Goal: Book appointment/travel/reservation

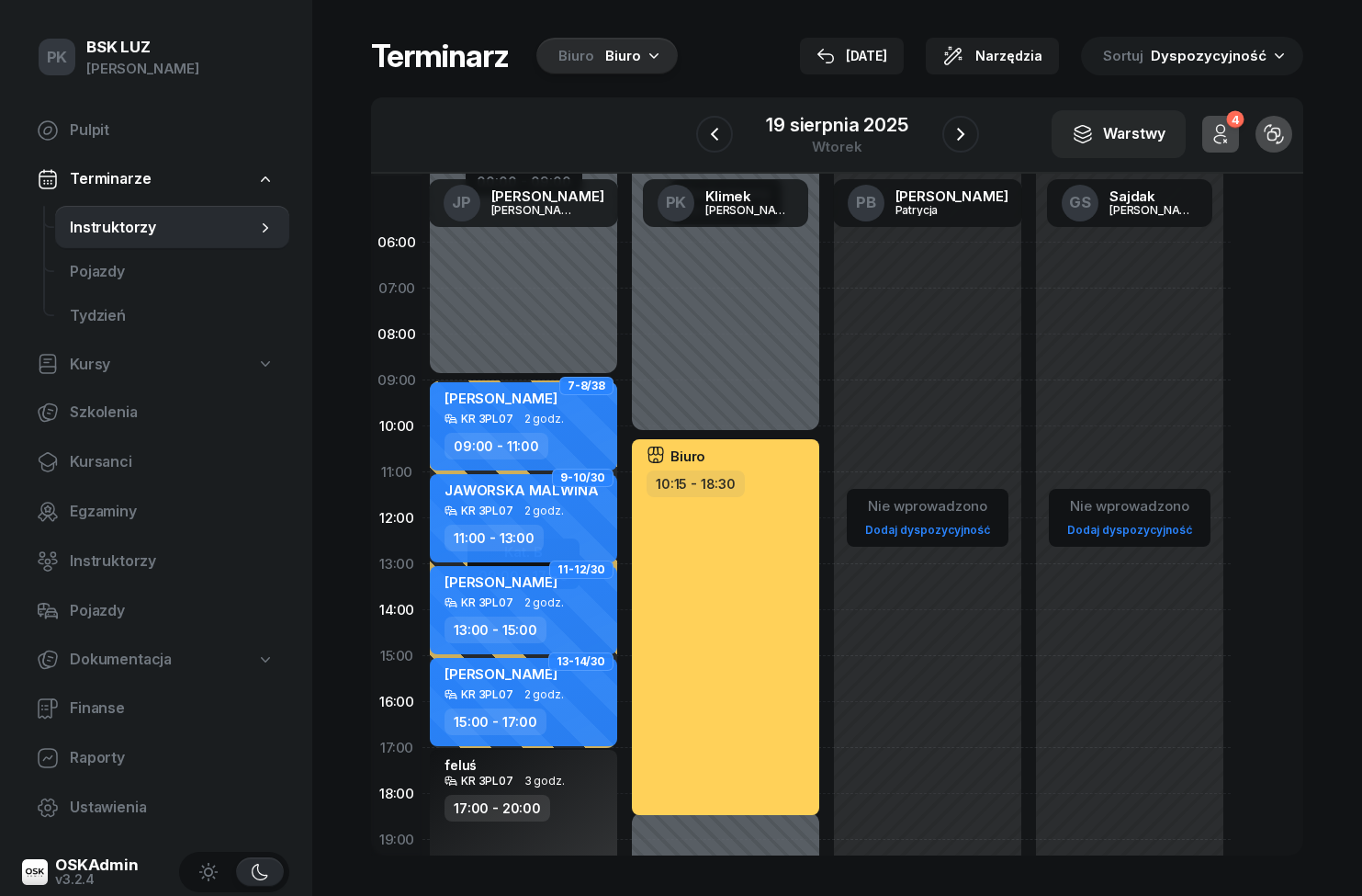
scroll to position [78, 0]
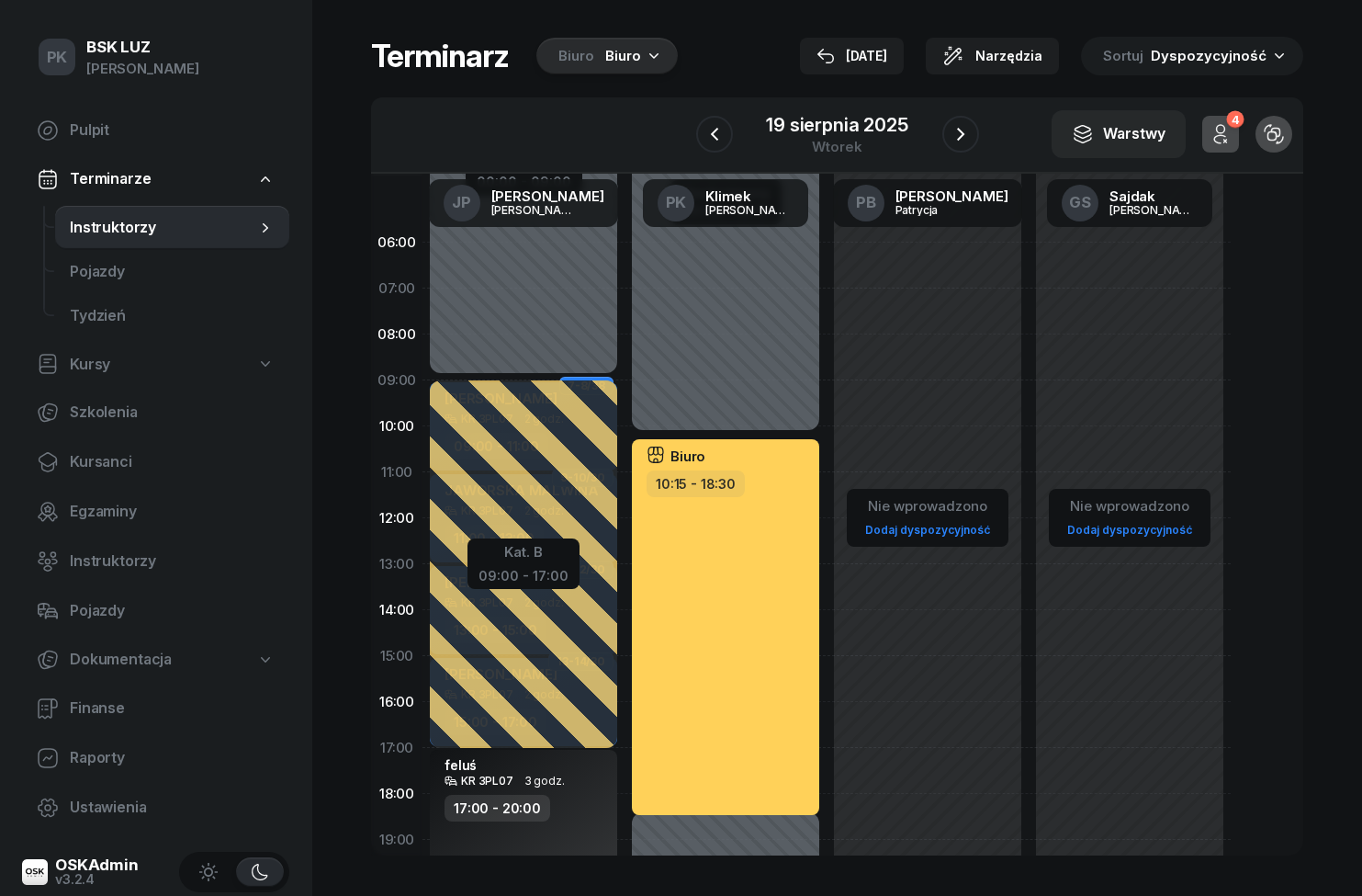
click at [954, 123] on icon "button" at bounding box center [960, 134] width 22 height 22
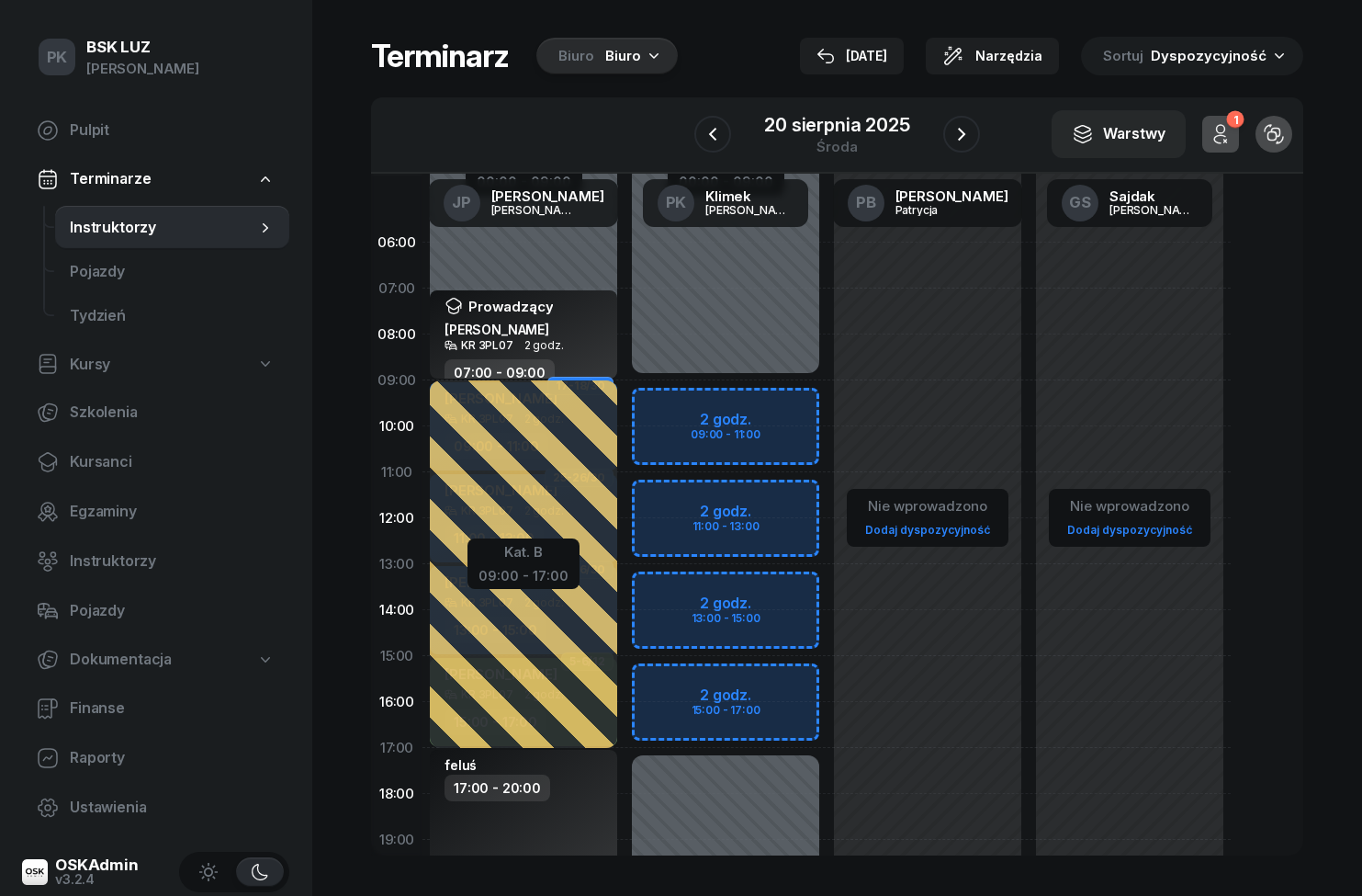
click at [826, 453] on div "Niedostępny 00:00 - 09:00 Niedostępny 17:00 - 23:59 2 godz. 09:00 - 11:00 2 god…" at bounding box center [927, 656] width 202 height 873
select select "10"
select select "12"
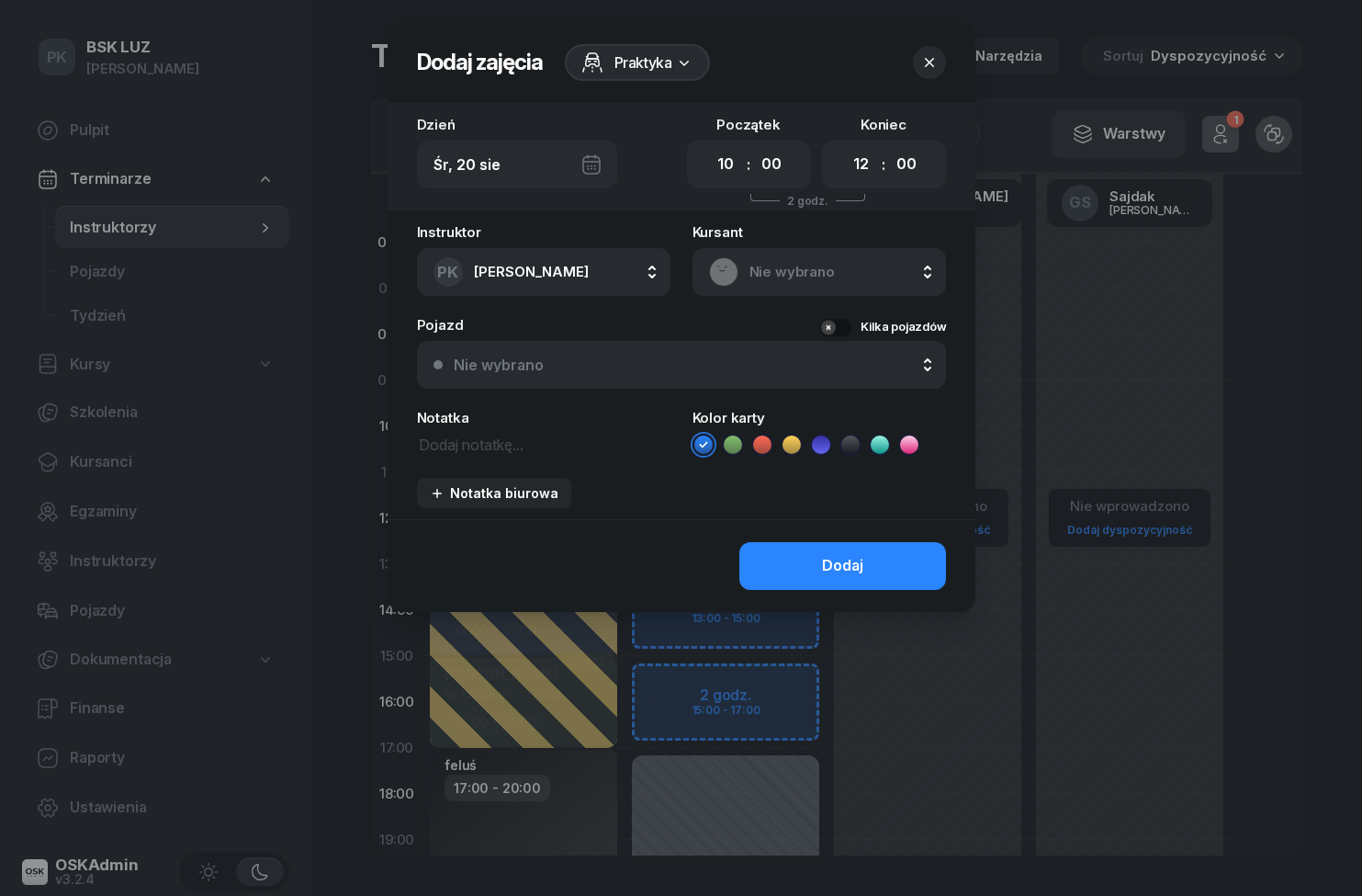
click at [923, 149] on select "00 05 10 15 20 25 30 35 40 45 50 55" at bounding box center [906, 164] width 35 height 38
click at [924, 128] on div "Koniec 00 01 02 03 04 05 06 07 08 09 10 11 12 13 14 15 16 17 18 19 20 21 22 23 …" at bounding box center [884, 153] width 124 height 71
click at [938, 137] on div "Koniec 00 01 02 03 04 05 06 07 08 09 10 11 12 13 14 15 16 17 18 19 20 21 22 23 …" at bounding box center [884, 153] width 124 height 71
click at [915, 133] on div "Koniec 00 01 02 03 04 05 06 07 08 09 10 11 12 13 14 15 16 17 18 19 20 21 22 23 …" at bounding box center [884, 153] width 124 height 71
click at [919, 128] on div "Koniec 00 01 02 03 04 05 06 07 08 09 10 11 12 13 14 15 16 17 18 19 20 21 22 23 …" at bounding box center [884, 153] width 124 height 71
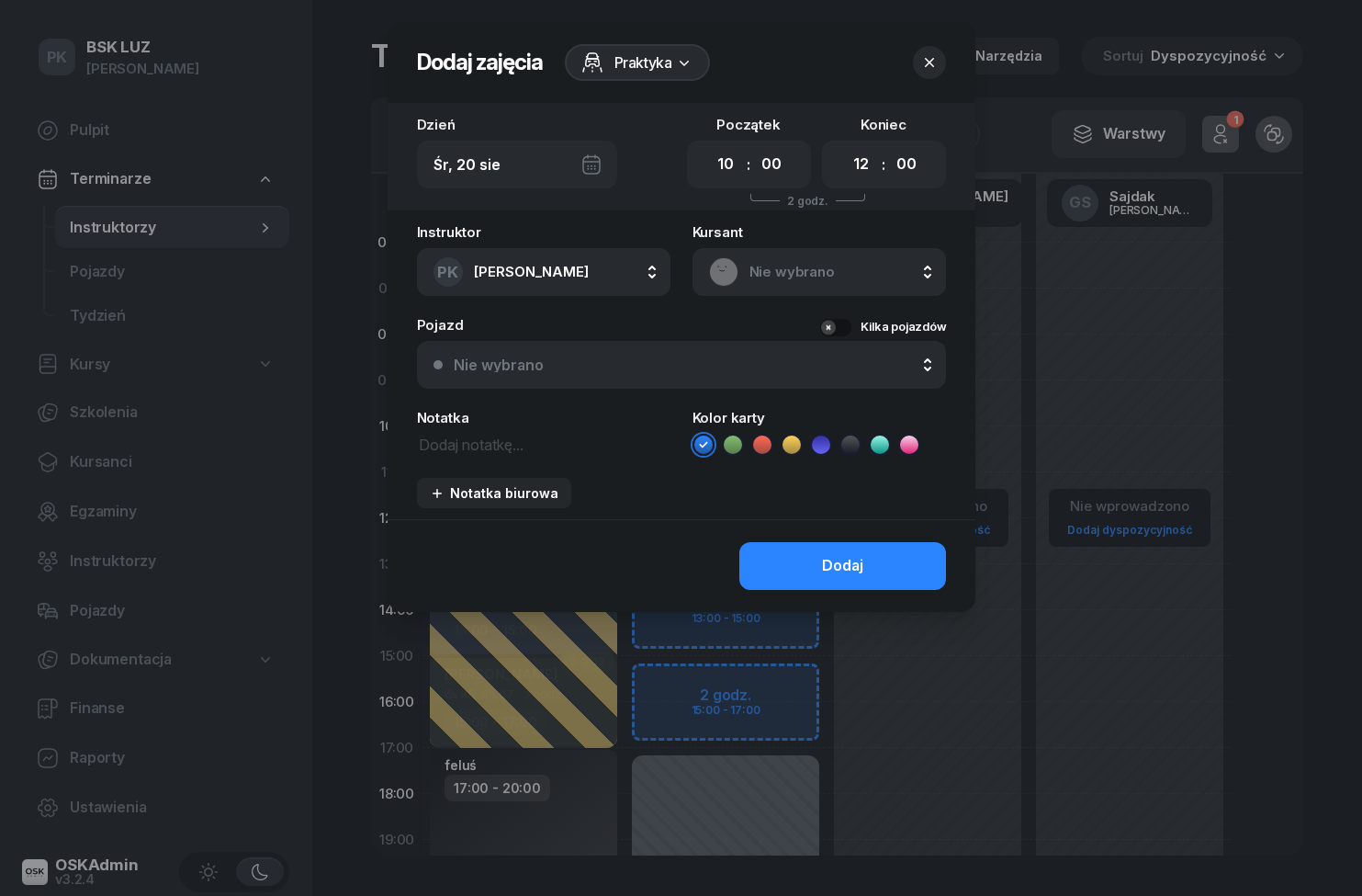
click at [909, 146] on select "00 05 10 15 20 25 30 35 40 45 50 55" at bounding box center [906, 164] width 35 height 38
click at [895, 149] on select "00 05 10 15 20 25 30 35 40 45 50 55" at bounding box center [906, 164] width 35 height 38
click at [1335, 383] on div at bounding box center [681, 448] width 1362 height 896
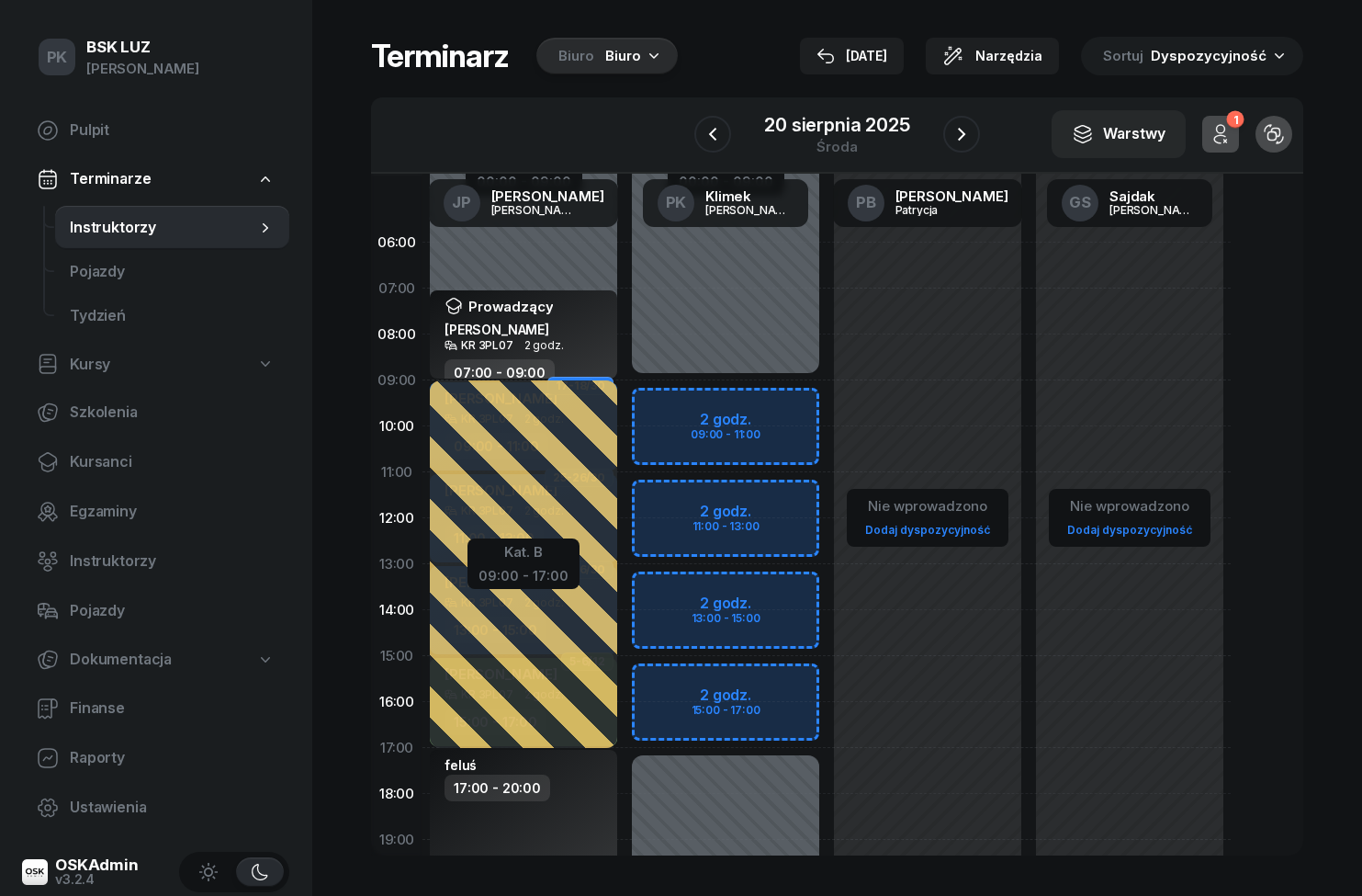
click at [826, 416] on div "Niedostępny 00:00 - 09:00 Niedostępny 17:00 - 23:59 2 godz. 09:00 - 11:00 2 god…" at bounding box center [927, 656] width 202 height 873
select select "09"
select select "11"
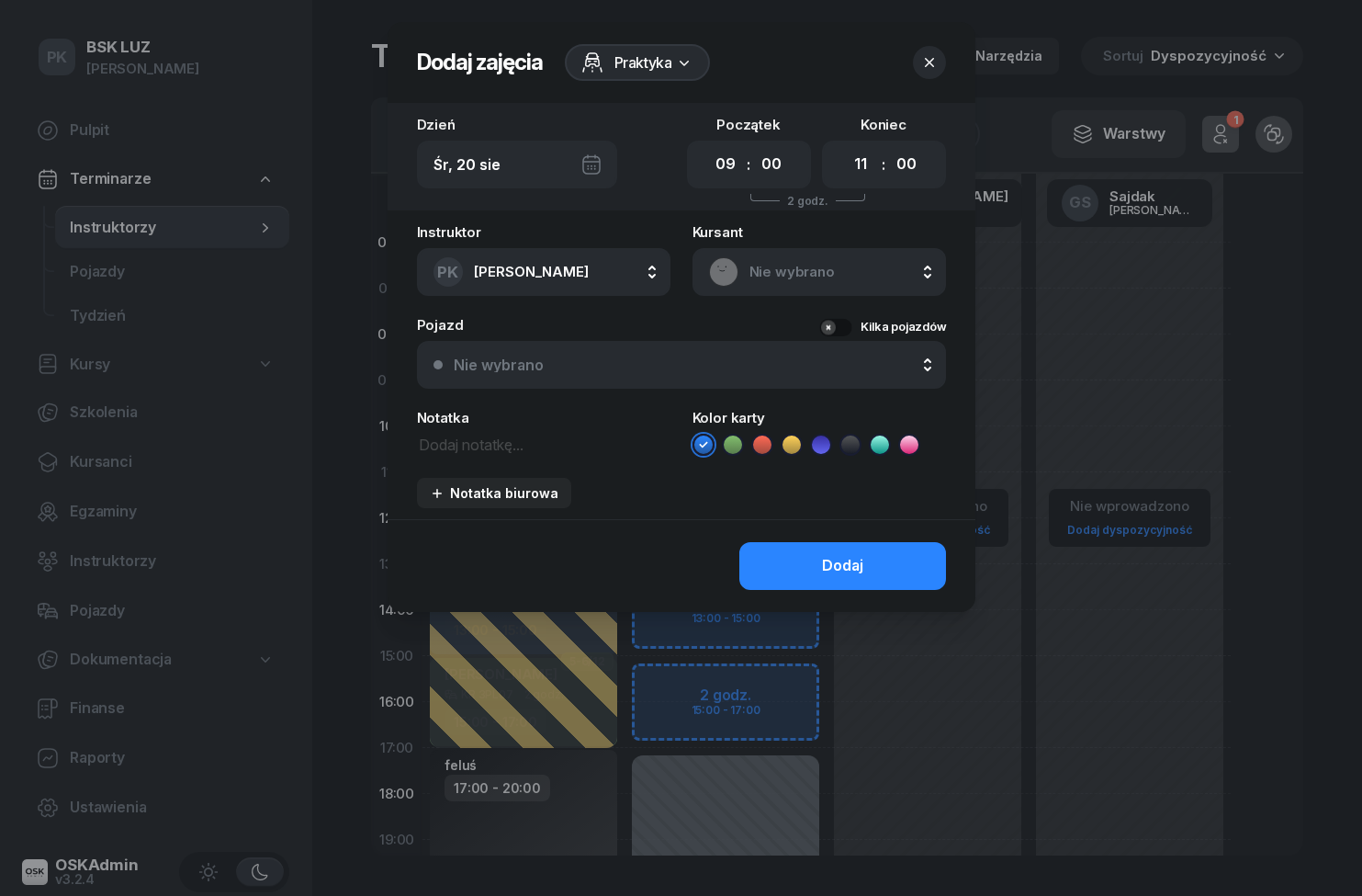
click at [649, 139] on div "Dzień Śr, 20 sie" at bounding box center [546, 153] width 259 height 71
click at [658, 143] on div "Dzień Śr, 20 sie" at bounding box center [546, 153] width 259 height 71
click at [653, 142] on div "Dzień Śr, 20 sie" at bounding box center [546, 153] width 259 height 71
click at [638, 136] on div "Dzień Śr, 20 sie" at bounding box center [546, 153] width 259 height 71
click at [774, 518] on div "Instruktor PK Klimek Piotr AK Koryciński Artur BP Pająk Bogusław DA Arendarczyk…" at bounding box center [681, 373] width 587 height 294
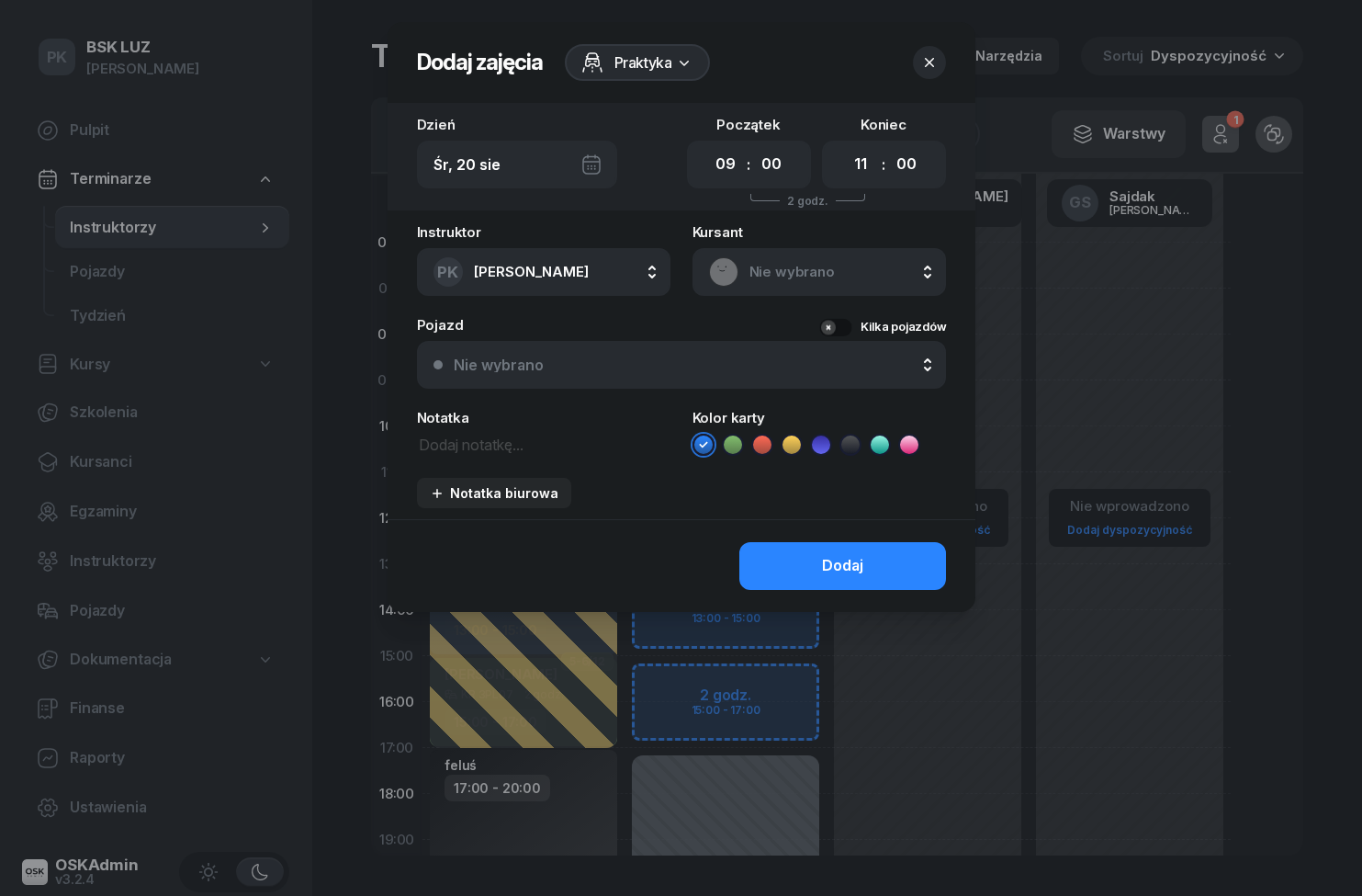
click at [603, 150] on div "Śr, 20 sie" at bounding box center [518, 164] width 201 height 48
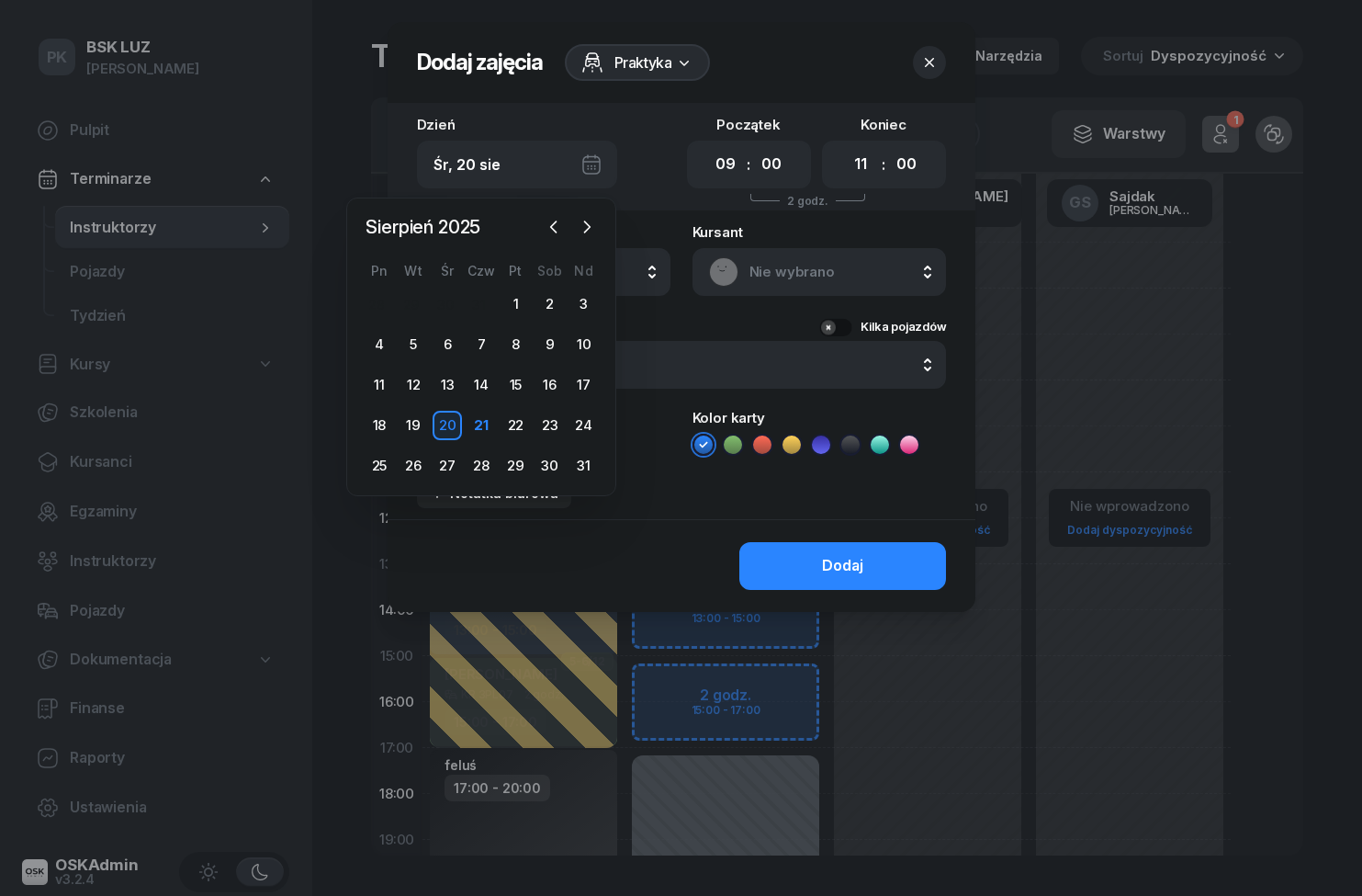
click at [618, 143] on div "Dzień Śr, 20 sie" at bounding box center [546, 153] width 259 height 71
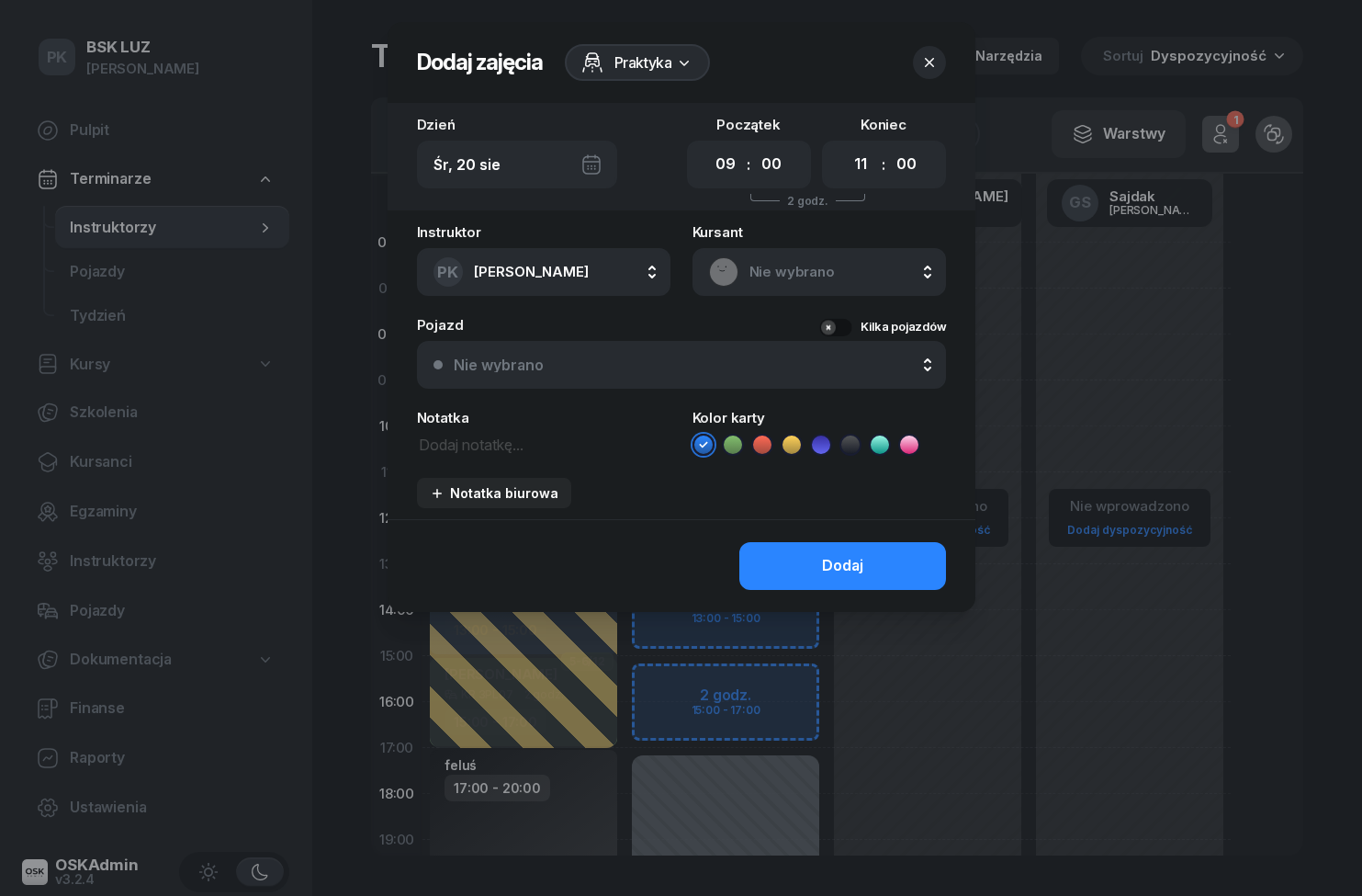
click at [650, 145] on div "Dzień Śr, 20 sie" at bounding box center [546, 153] width 259 height 71
click at [666, 144] on div "Dzień Śr, 20 sie" at bounding box center [546, 153] width 259 height 71
click at [668, 139] on div "Dzień Śr, 20 sie" at bounding box center [546, 153] width 259 height 71
click at [664, 140] on div "Dzień Śr, 20 sie" at bounding box center [546, 153] width 259 height 71
click at [1160, 396] on div at bounding box center [681, 448] width 1362 height 896
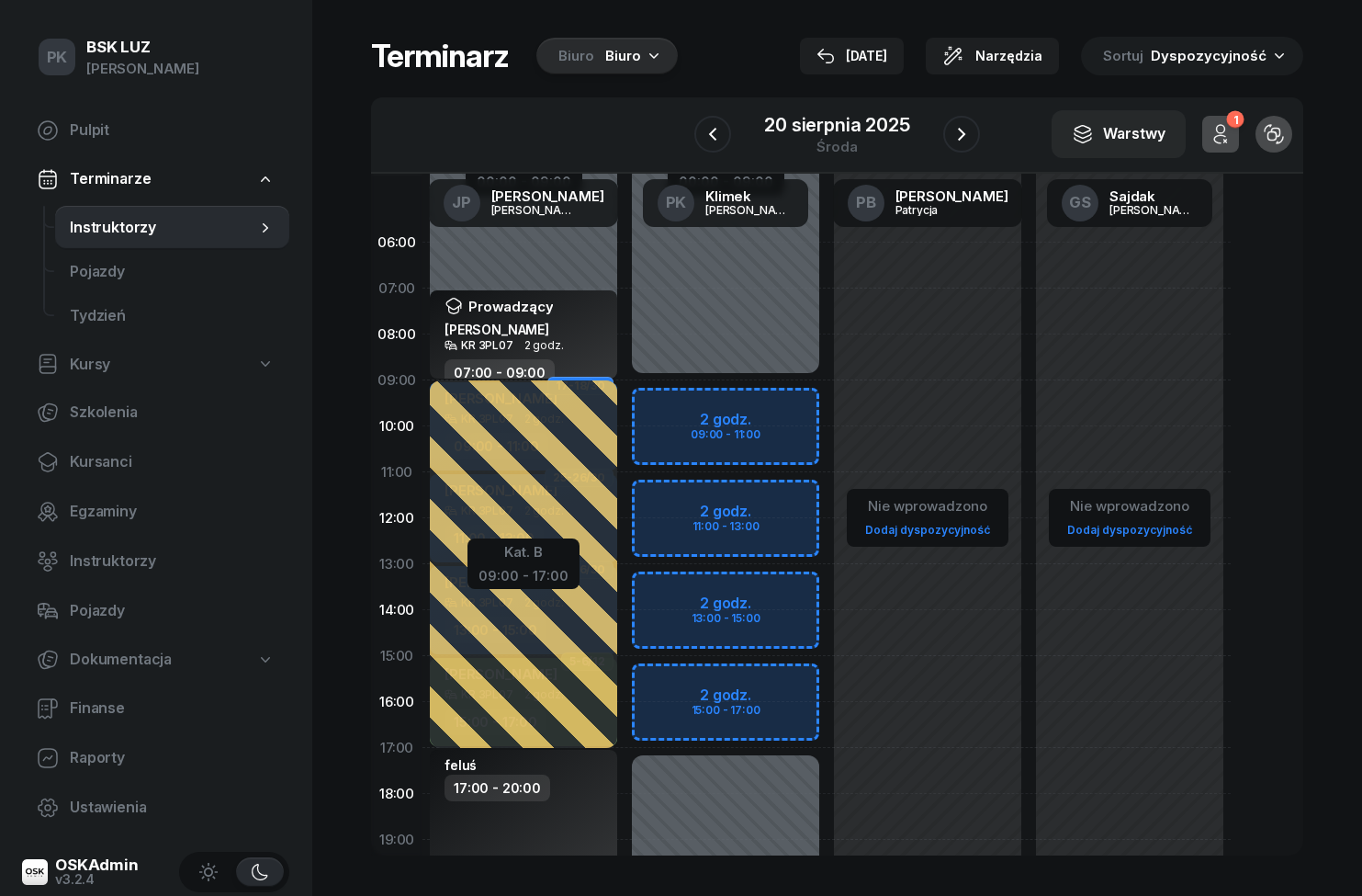
click at [1290, 258] on div "06:00 07:00 08:00 09:00 10:00 11:00 12:00 13:00 14:00 15:00 16:00 17:00 18:00 1…" at bounding box center [838, 515] width 932 height 682
click at [826, 419] on div "Niedostępny 00:00 - 09:00 Niedostępny 17:00 - 23:59 2 godz. 09:00 - 11:00 2 god…" at bounding box center [927, 656] width 202 height 873
select select "09"
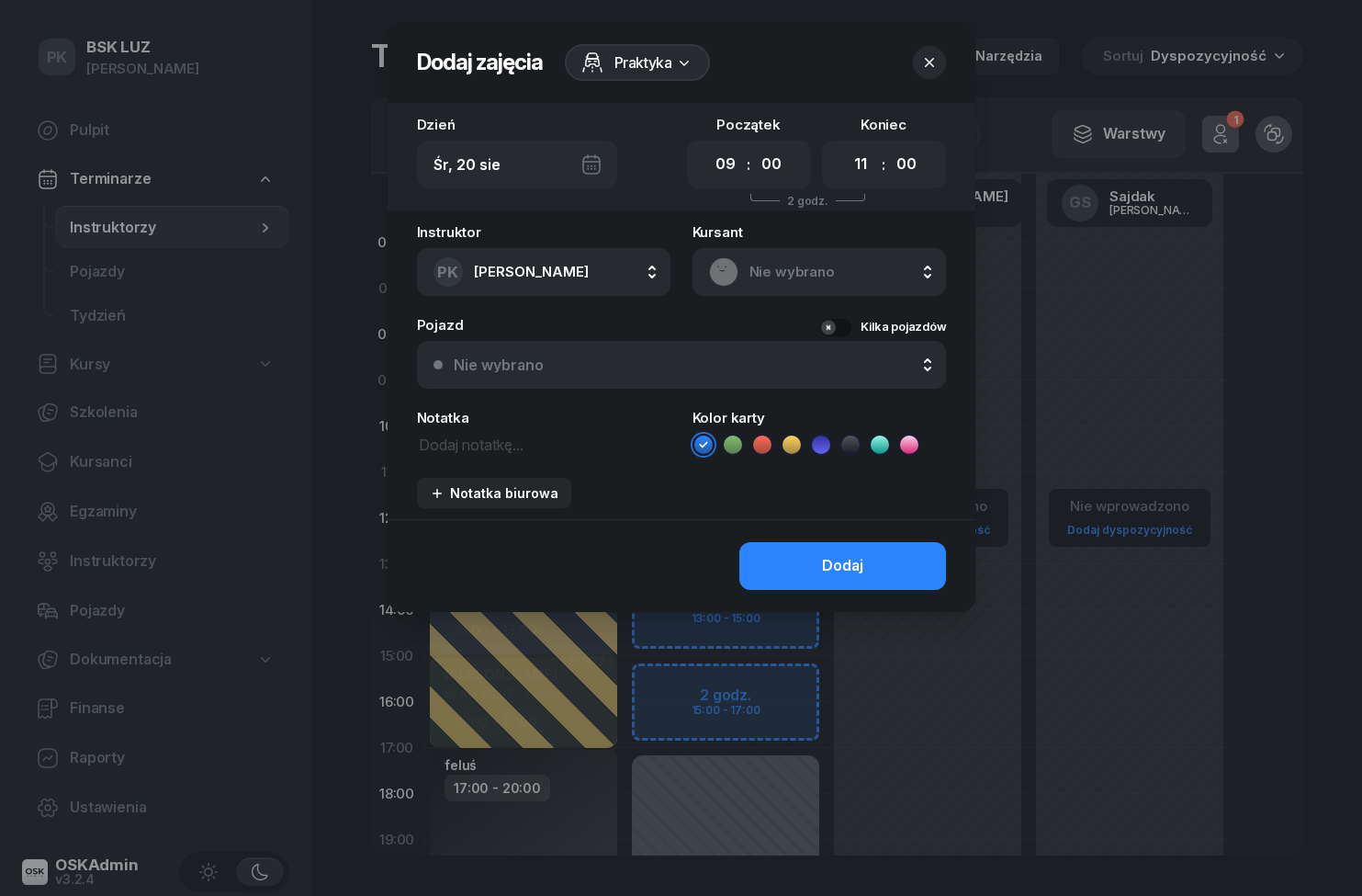
click at [649, 59] on span "Praktyka" at bounding box center [643, 62] width 58 height 22
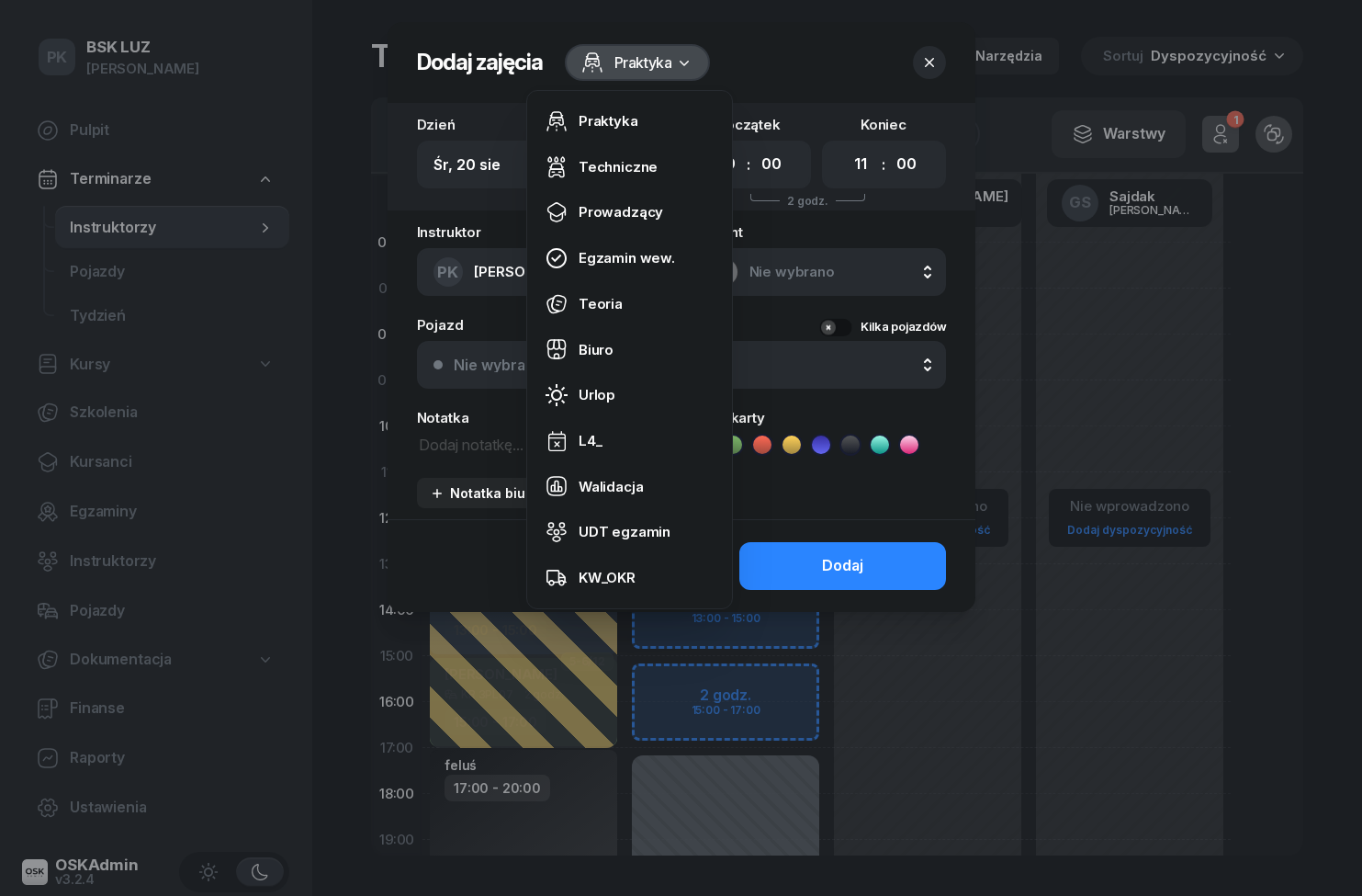
click at [609, 338] on div "Biuro" at bounding box center [596, 350] width 35 height 24
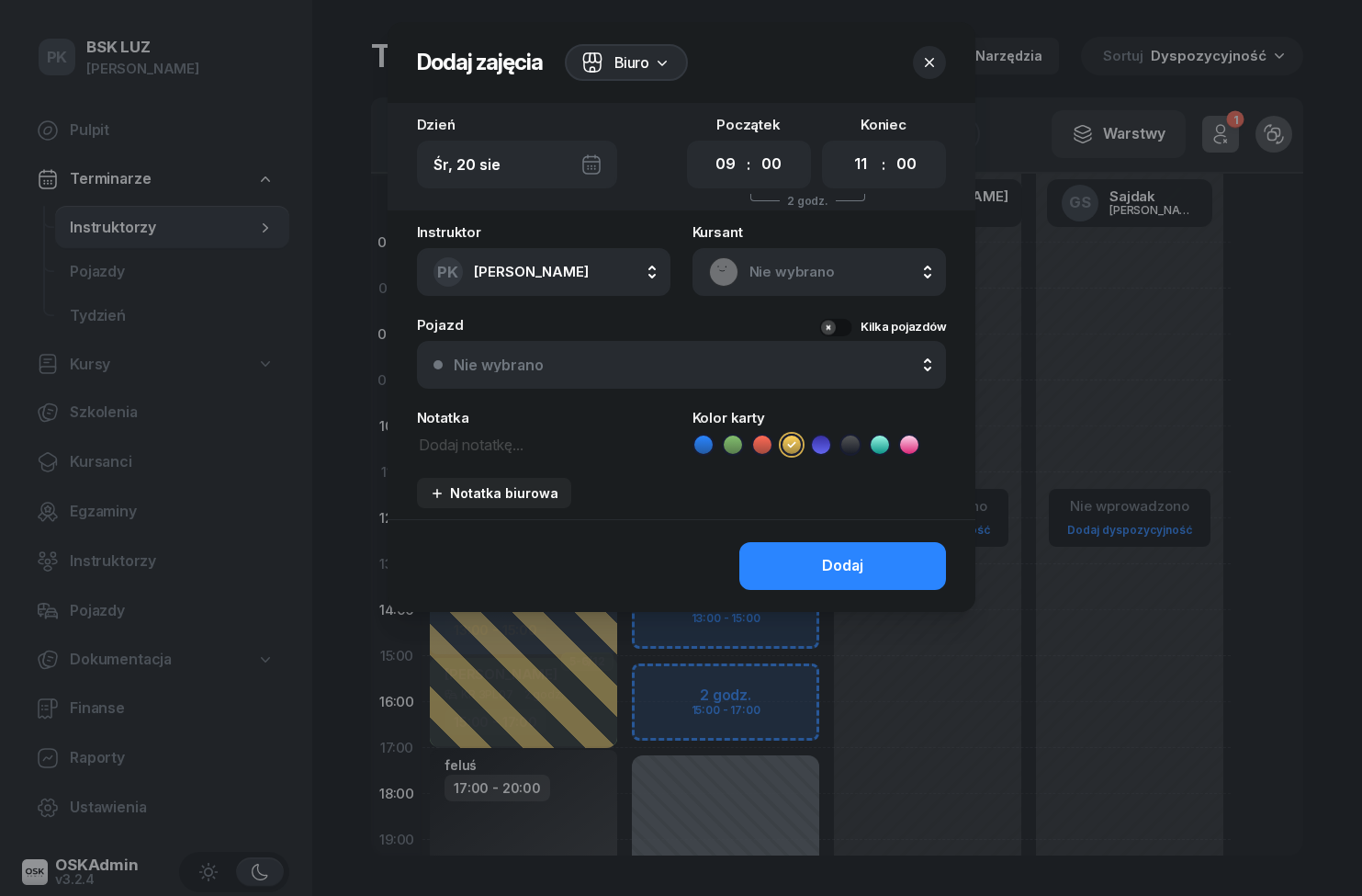
click at [854, 160] on select "00 01 02 03 04 05 06 07 08 09 10 11 12 13 14 15 16 17 18 19 20 21 22 23" at bounding box center [861, 164] width 35 height 38
click at [836, 321] on button "Kilka pojazdów" at bounding box center [883, 327] width 127 height 18
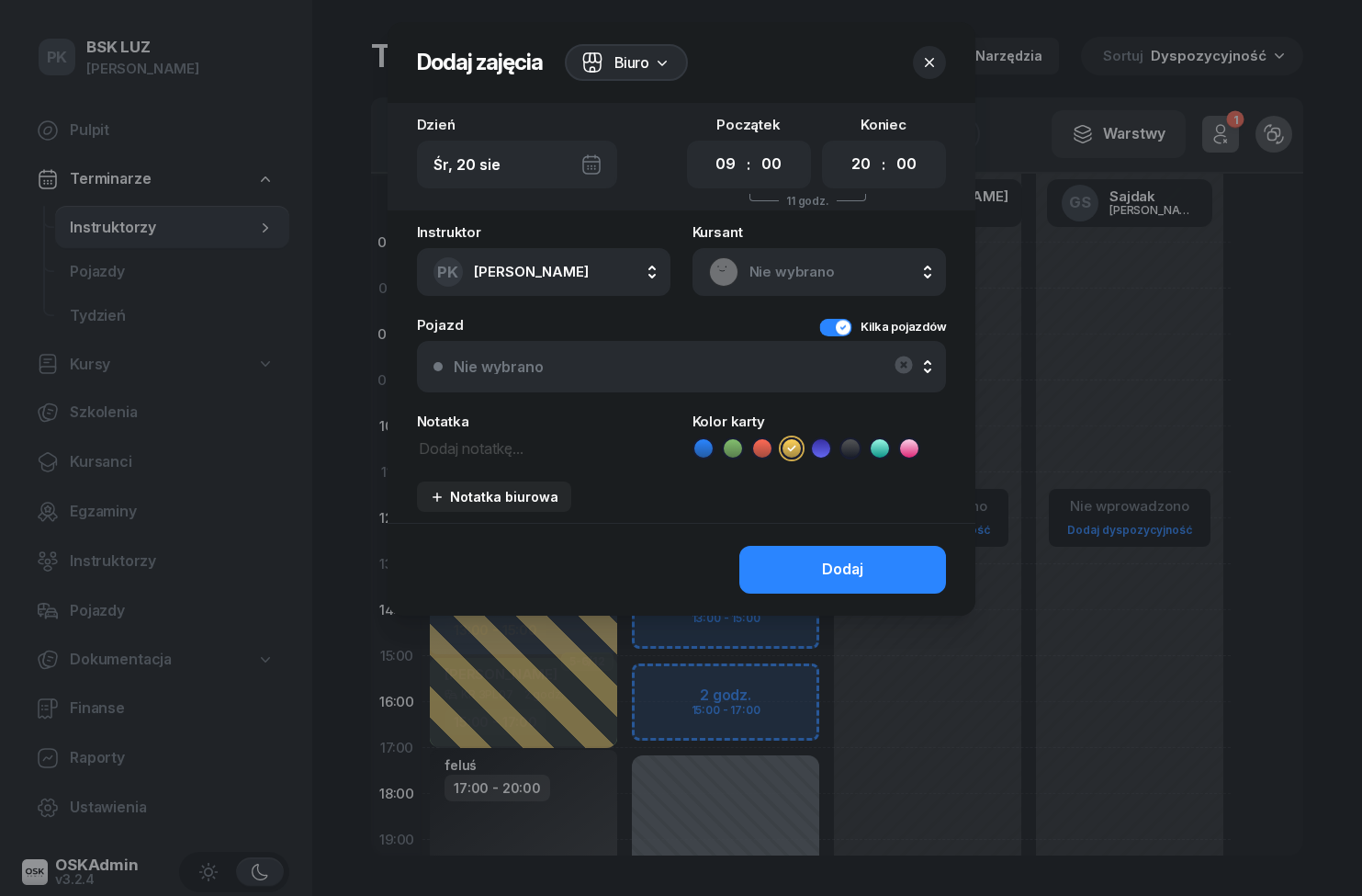
click at [918, 352] on div "Nie wybrano" at bounding box center [681, 366] width 496 height 36
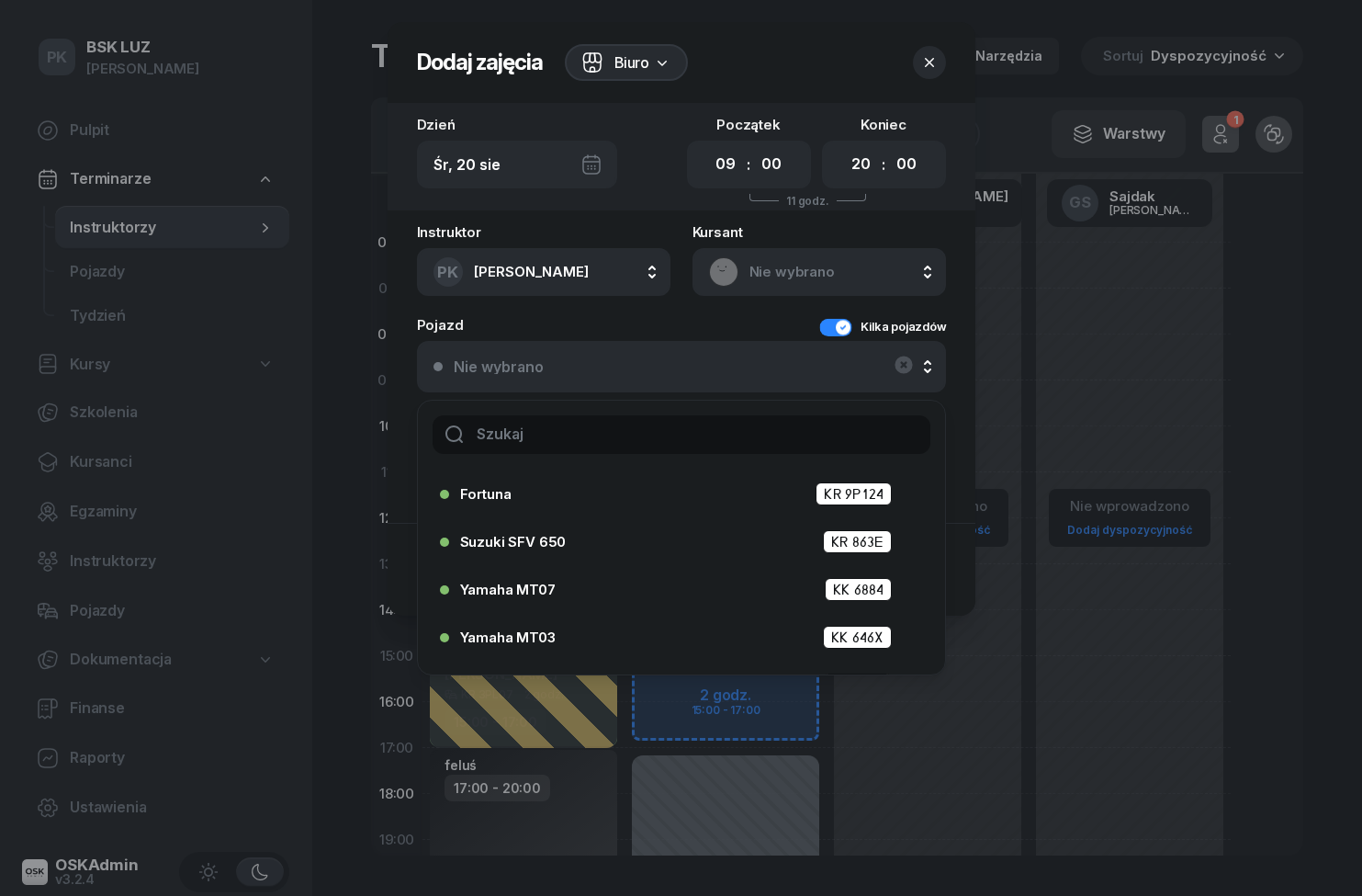
click at [838, 321] on button "Kilka pojazdów" at bounding box center [883, 327] width 127 height 18
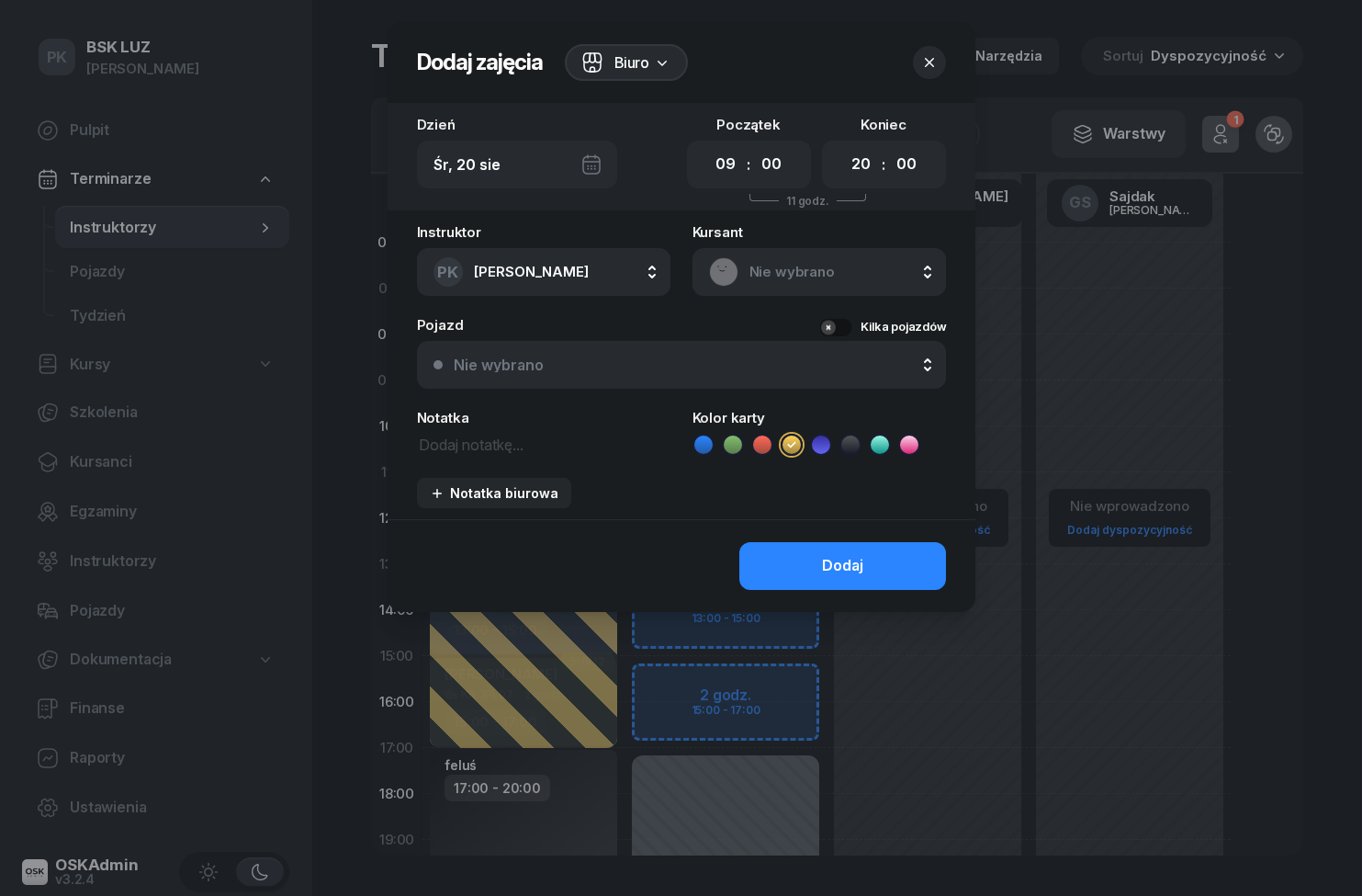
click at [867, 165] on select "00 01 02 03 04 05 06 07 08 09 10 11 12 13 14 15 16 17 18 19 20 21 22 23" at bounding box center [861, 164] width 35 height 38
select select "21"
click at [901, 552] on button "Dodaj" at bounding box center [842, 565] width 206 height 48
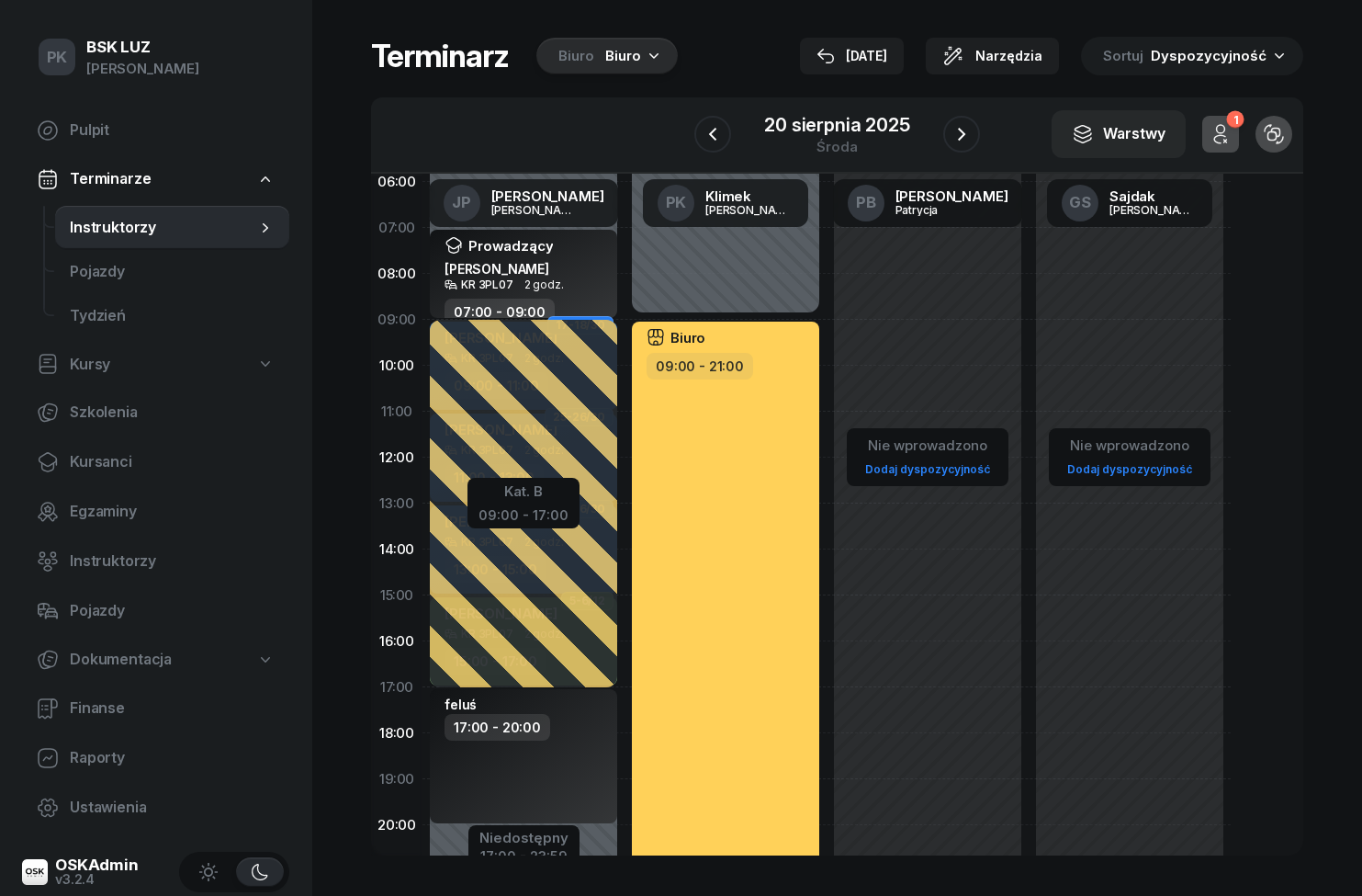
scroll to position [60, 0]
click at [962, 130] on icon "button" at bounding box center [961, 134] width 22 height 22
